Goal: Task Accomplishment & Management: Manage account settings

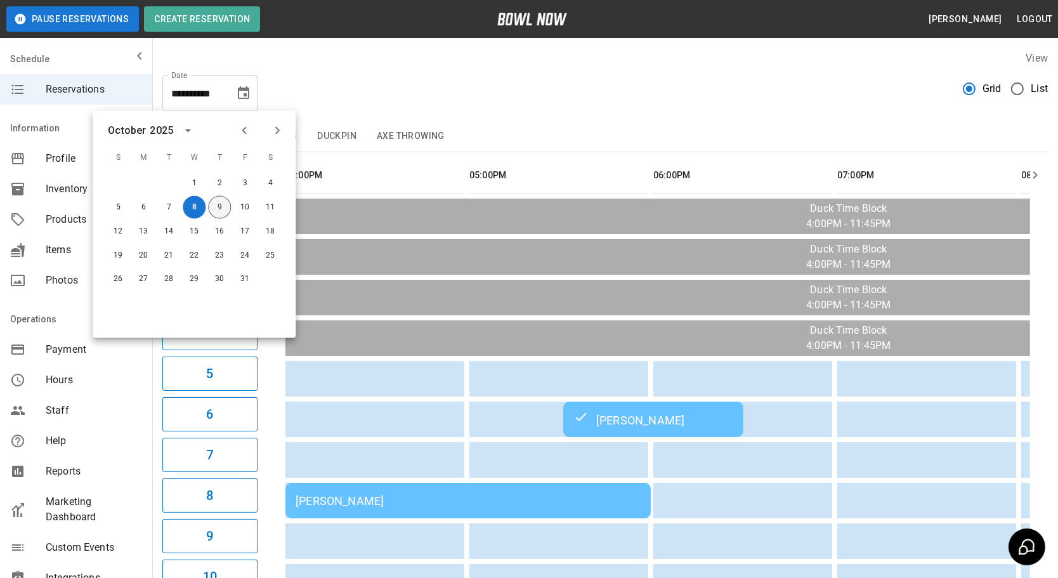
click at [216, 205] on button "9" at bounding box center [219, 207] width 23 height 23
type input "**********"
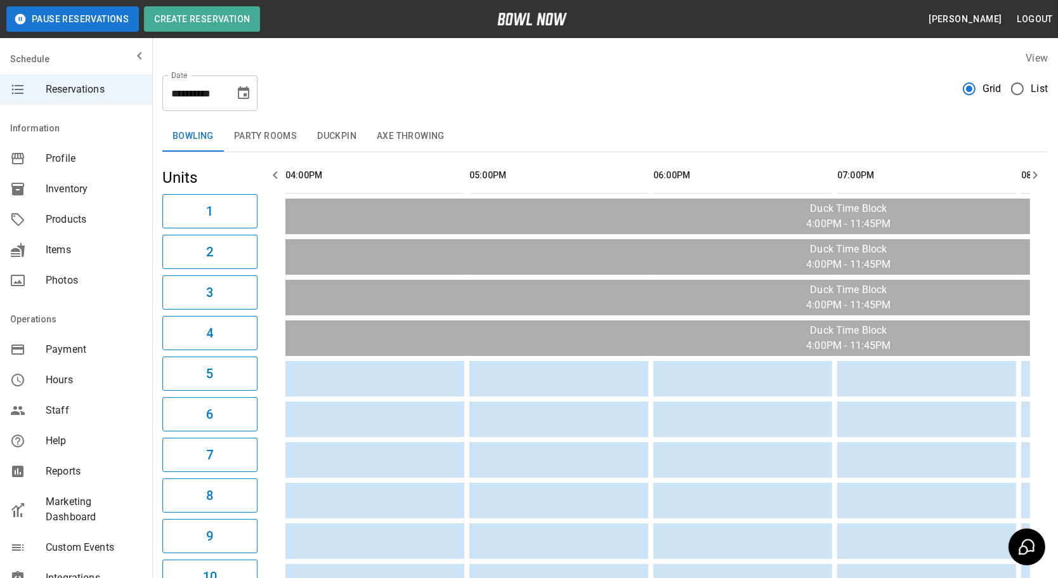
click at [263, 136] on button "Party Rooms" at bounding box center [265, 136] width 83 height 30
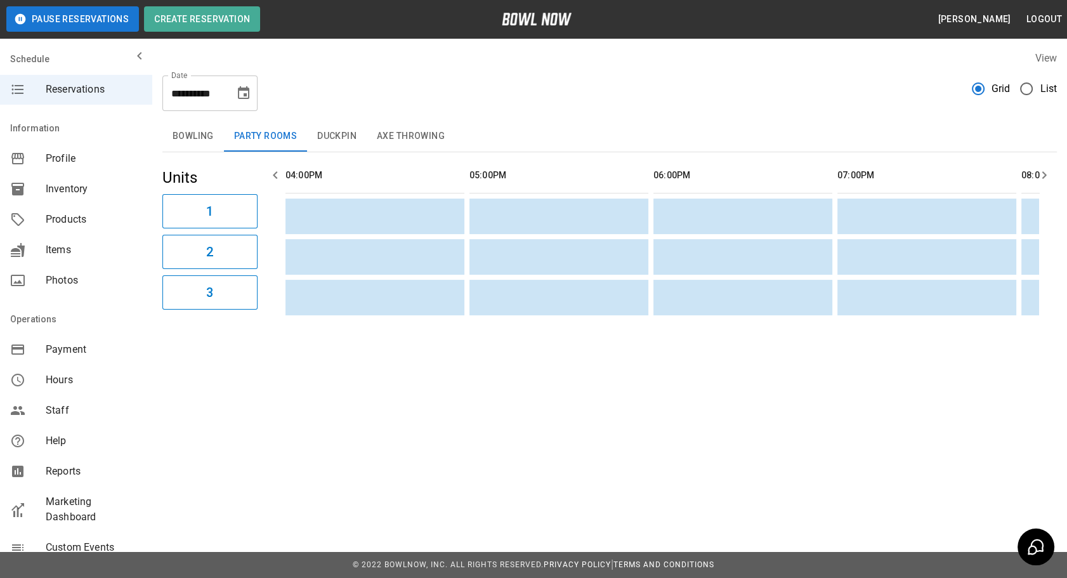
click at [330, 145] on button "Duckpin" at bounding box center [337, 136] width 60 height 30
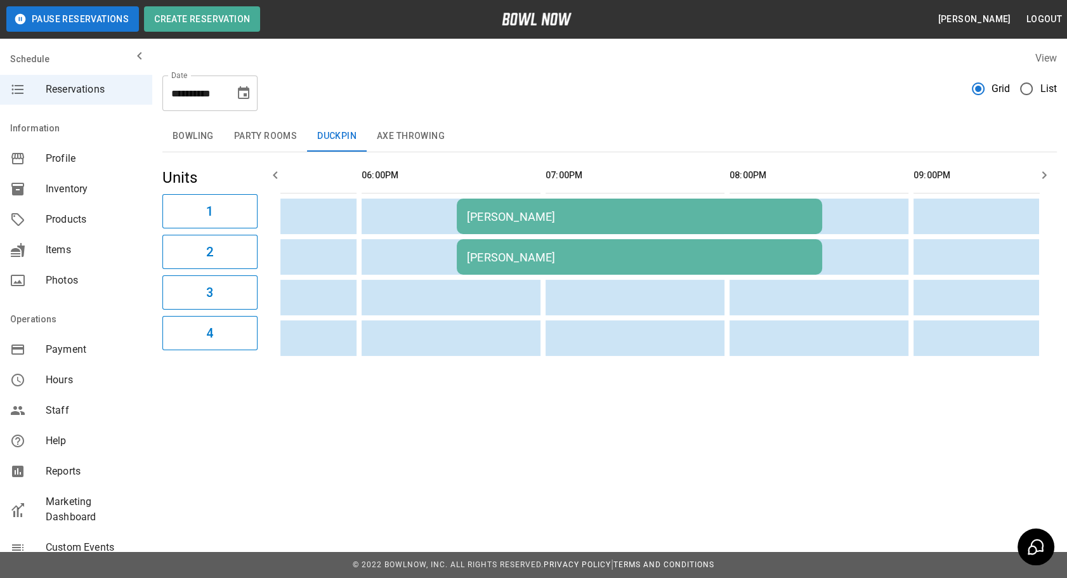
click at [508, 260] on div "[PERSON_NAME]" at bounding box center [639, 257] width 345 height 13
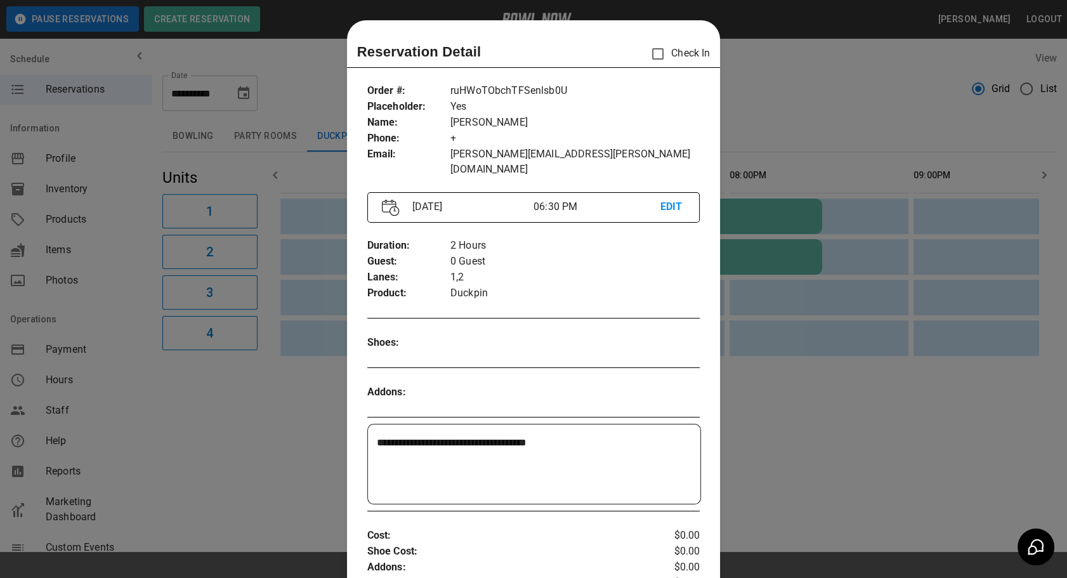
click at [291, 287] on div at bounding box center [533, 289] width 1067 height 578
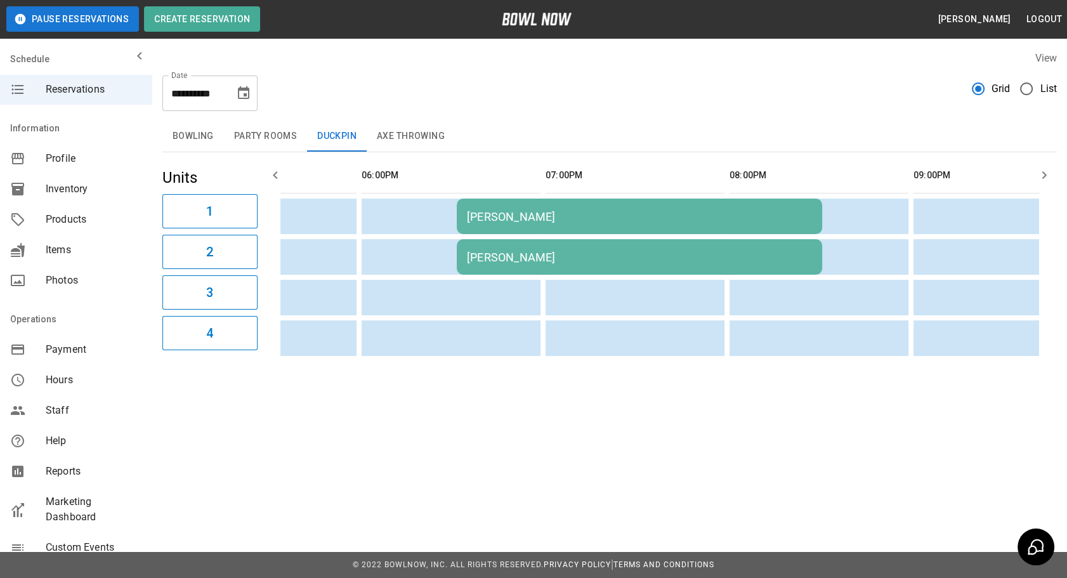
click at [394, 144] on button "Axe Throwing" at bounding box center [411, 136] width 88 height 30
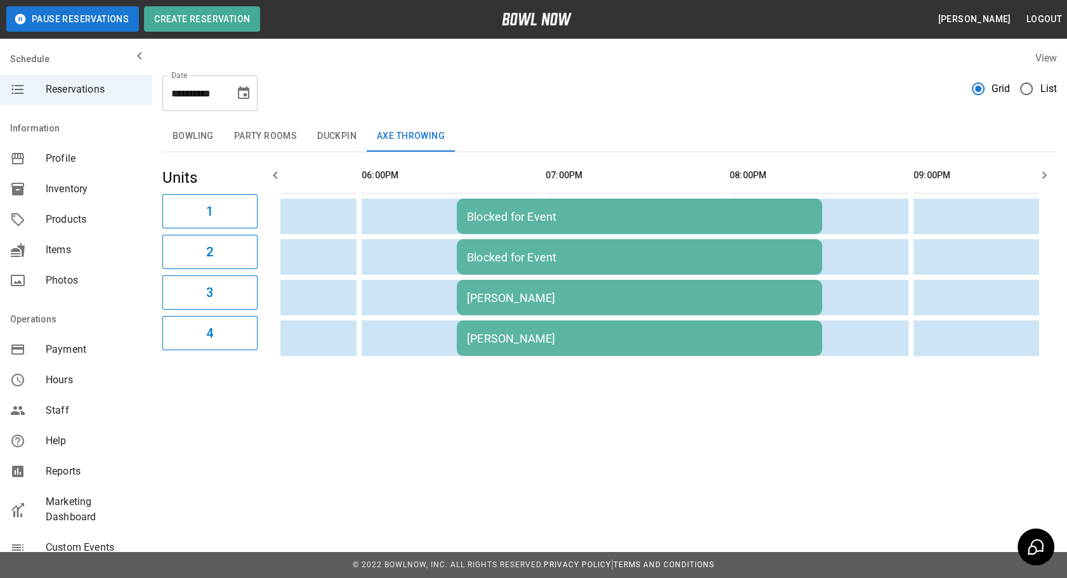
click at [328, 138] on button "Duckpin" at bounding box center [337, 136] width 60 height 30
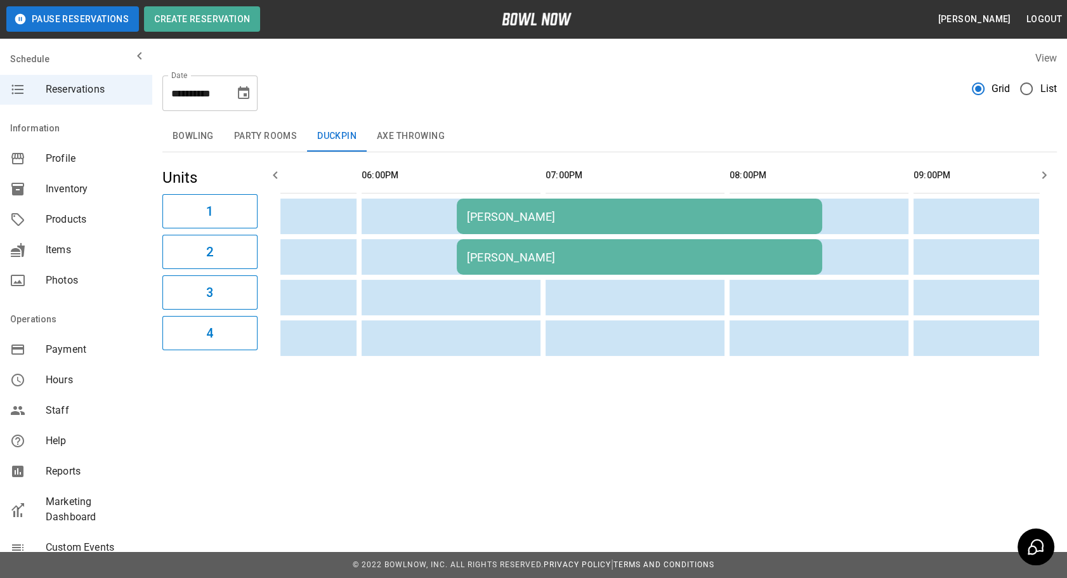
click at [400, 140] on button "Axe Throwing" at bounding box center [411, 136] width 88 height 30
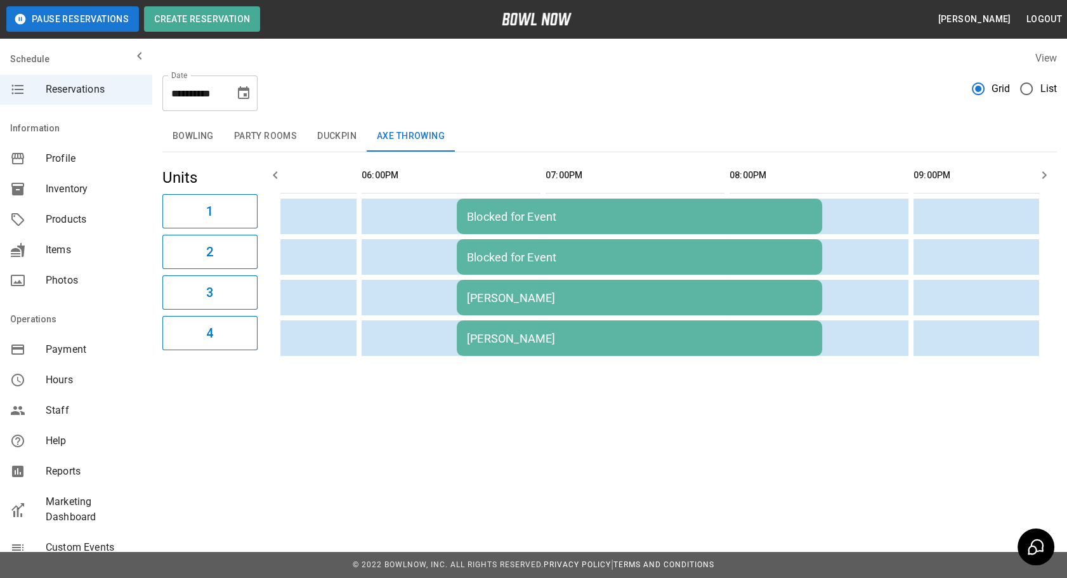
click at [340, 139] on button "Duckpin" at bounding box center [337, 136] width 60 height 30
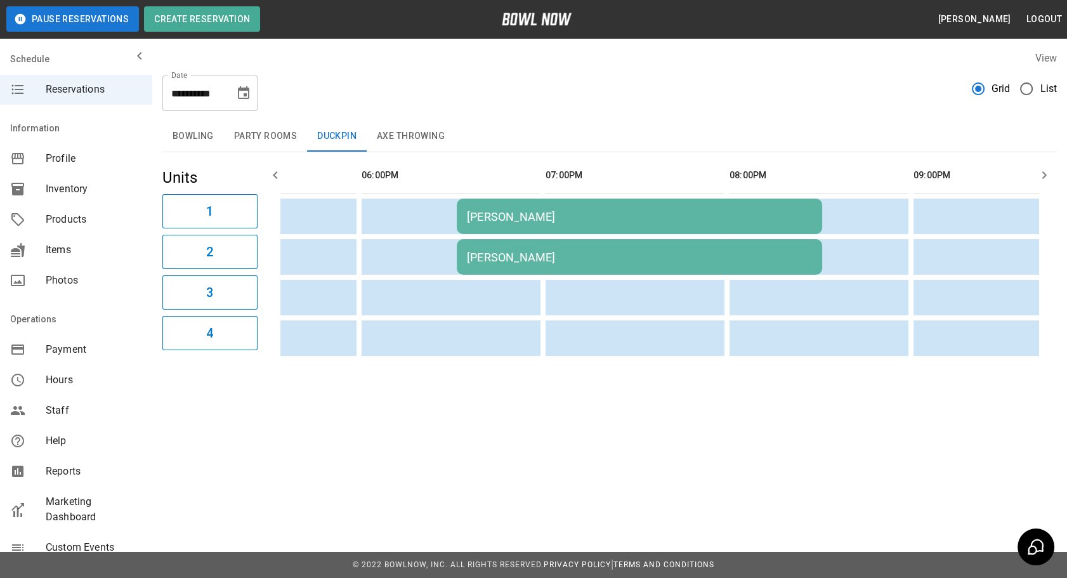
click at [192, 137] on button "Bowling" at bounding box center [193, 136] width 62 height 30
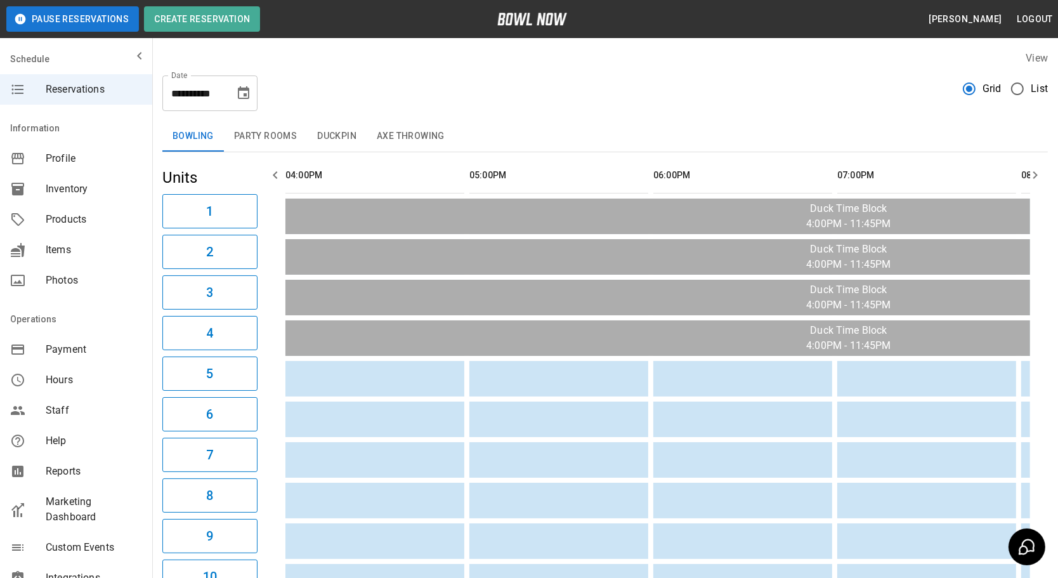
click at [398, 136] on button "Axe Throwing" at bounding box center [411, 136] width 88 height 30
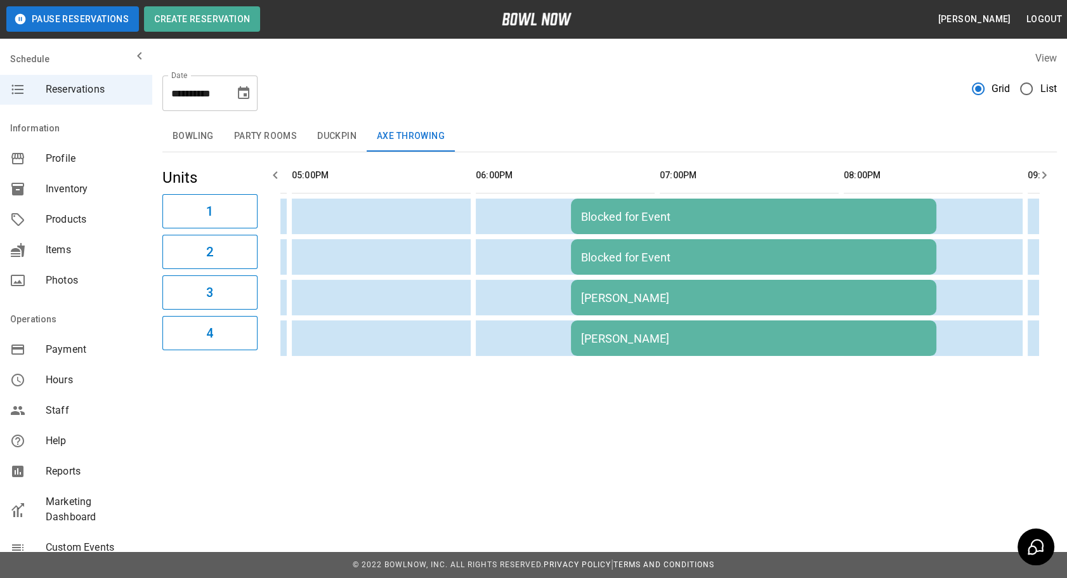
scroll to position [0, 190]
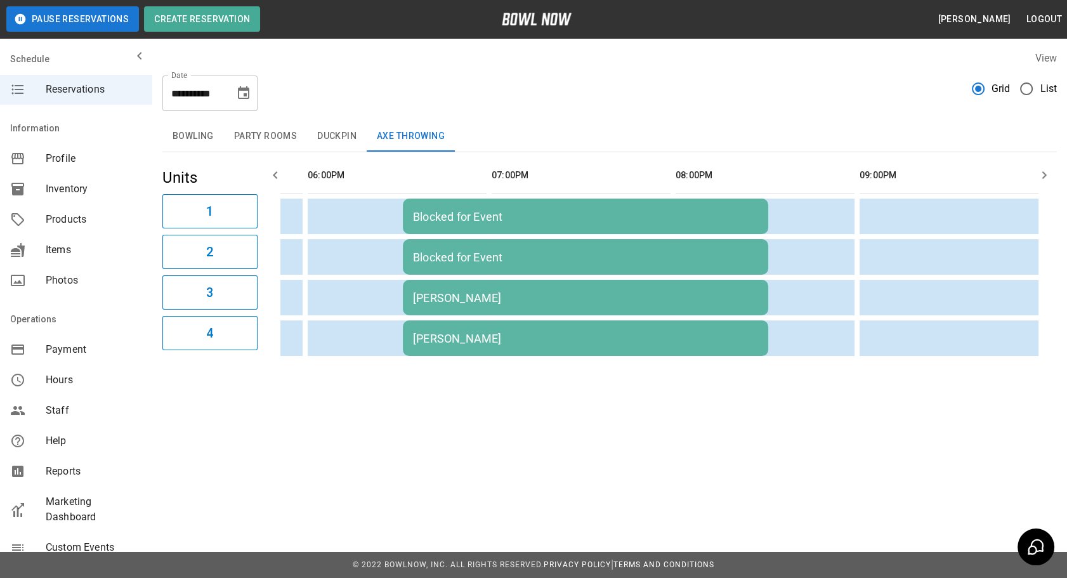
click at [488, 301] on div "[PERSON_NAME]" at bounding box center [585, 297] width 345 height 13
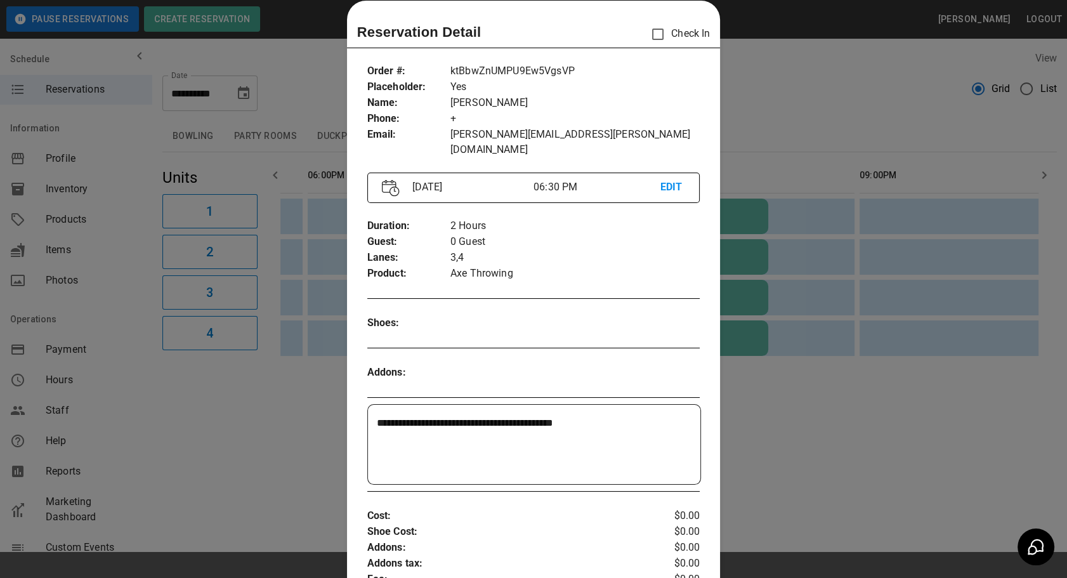
click at [624, 416] on textarea "**********" at bounding box center [533, 445] width 312 height 58
type textarea "**********"
click at [939, 495] on div at bounding box center [533, 289] width 1067 height 578
